Goal: Navigation & Orientation: Find specific page/section

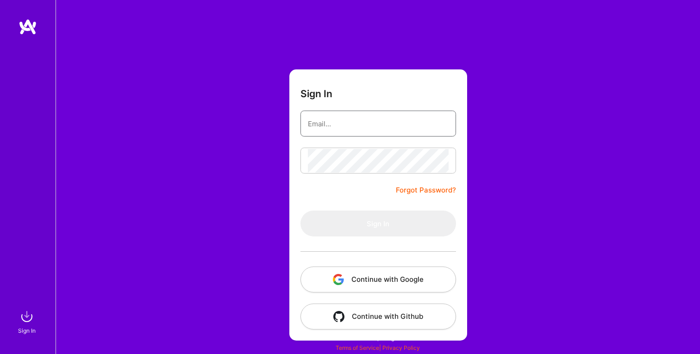
type input "[EMAIL_ADDRESS][PERSON_NAME][DOMAIN_NAME]"
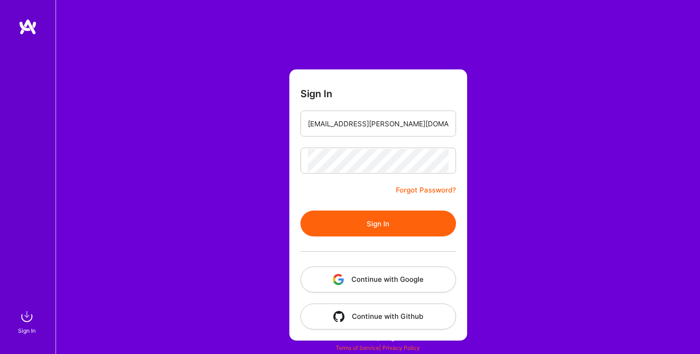
click at [334, 194] on form "Sign In [EMAIL_ADDRESS][PERSON_NAME][DOMAIN_NAME] Forgot Password? Sign In Cont…" at bounding box center [379, 204] width 178 height 271
click at [365, 225] on button "Sign In" at bounding box center [379, 224] width 156 height 26
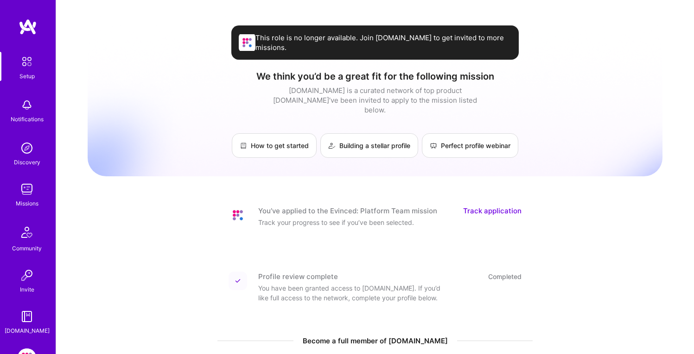
scroll to position [63, 0]
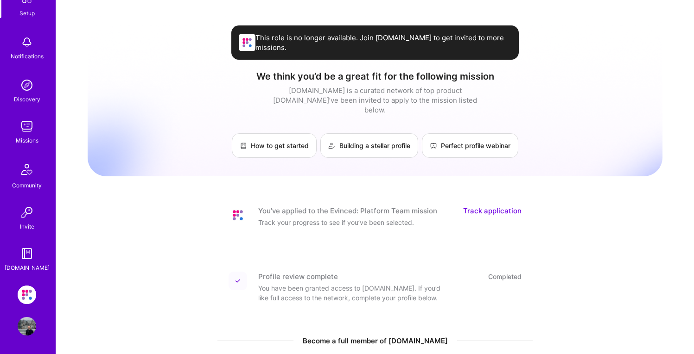
click at [27, 297] on img at bounding box center [27, 295] width 19 height 19
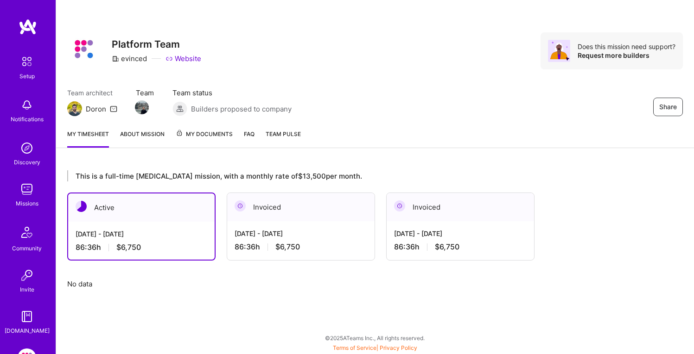
click at [153, 139] on link "About Mission" at bounding box center [142, 138] width 44 height 19
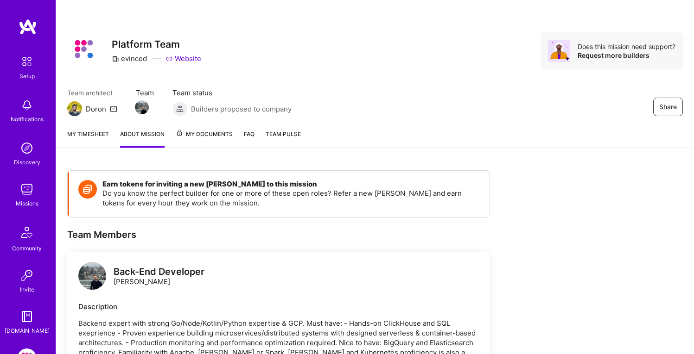
click at [102, 135] on link "My timesheet" at bounding box center [88, 138] width 42 height 19
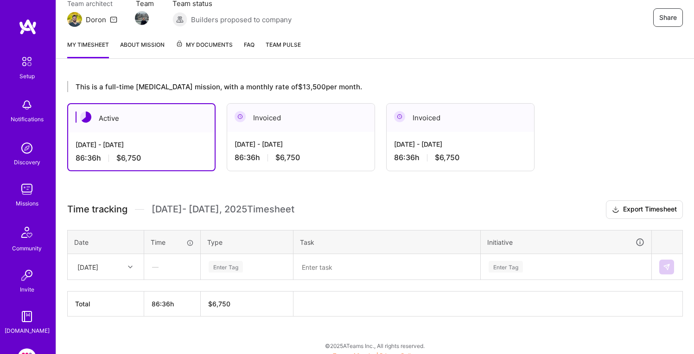
scroll to position [97, 0]
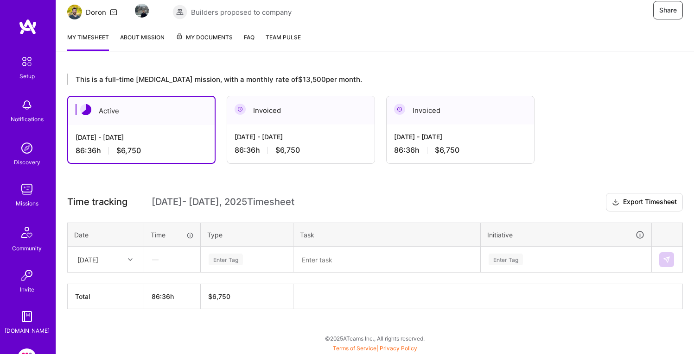
click at [212, 38] on span "My Documents" at bounding box center [204, 37] width 57 height 10
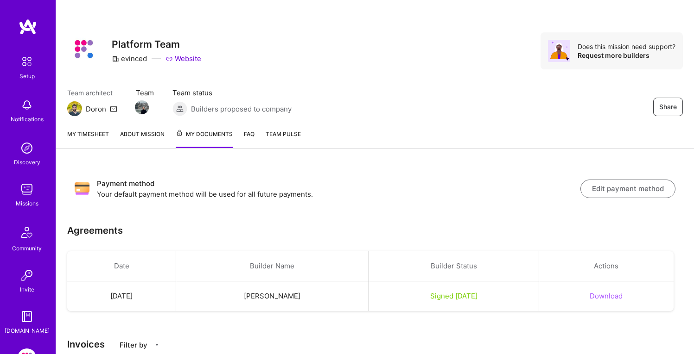
scroll to position [143, 0]
